Goal: Task Accomplishment & Management: Manage account settings

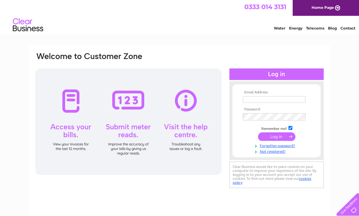
click at [280, 97] on input "text" at bounding box center [274, 99] width 63 height 7
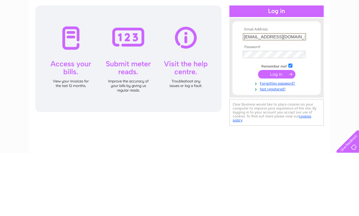
type input "[EMAIL_ADDRESS][DOMAIN_NAME]"
click at [277, 133] on input "submit" at bounding box center [276, 137] width 37 height 9
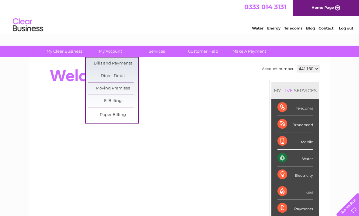
click at [126, 66] on link "Bills and Payments" at bounding box center [113, 63] width 50 height 12
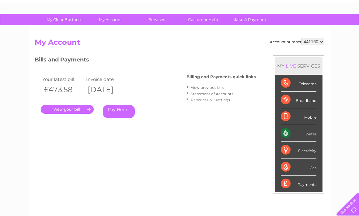
scroll to position [32, 0]
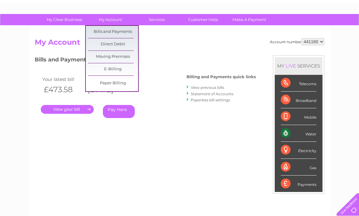
click at [156, 142] on div "Account number 441160 My Account MY LIVE SERVICES Telecoms Broadband Mobile Wat…" at bounding box center [180, 129] width 290 height 183
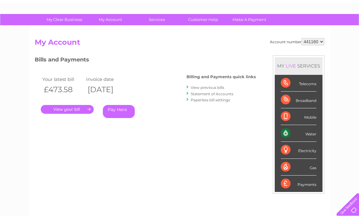
click at [74, 107] on link "." at bounding box center [67, 109] width 53 height 9
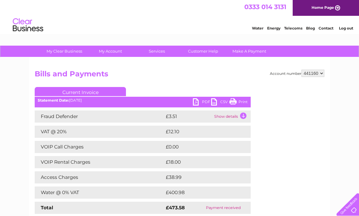
click at [202, 102] on link "PDF" at bounding box center [202, 102] width 18 height 9
